Goal: Register for event/course

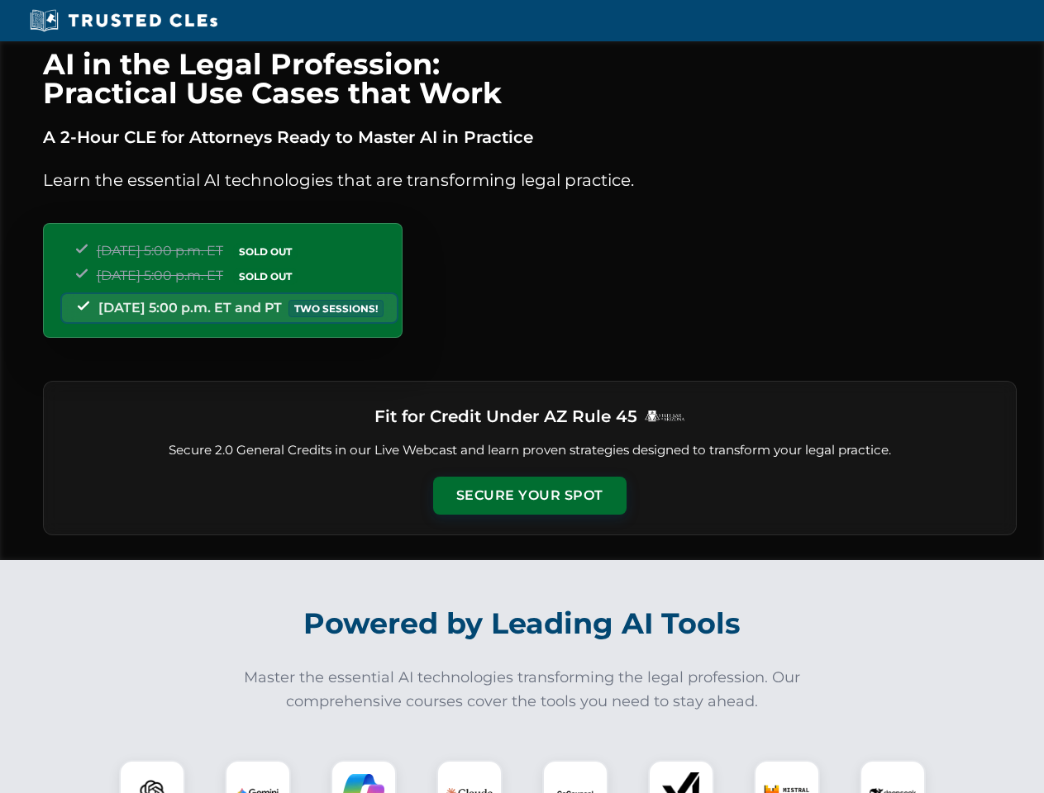
click at [529, 496] on button "Secure Your Spot" at bounding box center [529, 496] width 193 height 38
click at [152, 777] on img at bounding box center [152, 793] width 48 height 48
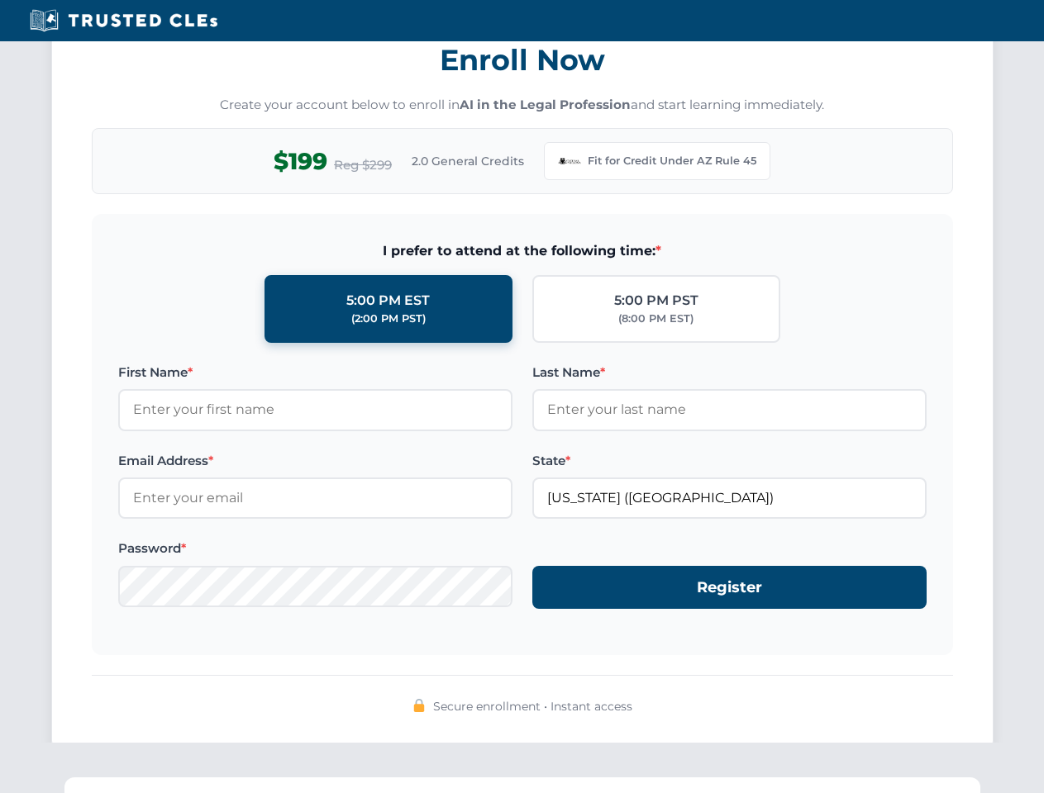
scroll to position [1611, 0]
